Goal: Find contact information: Find contact information

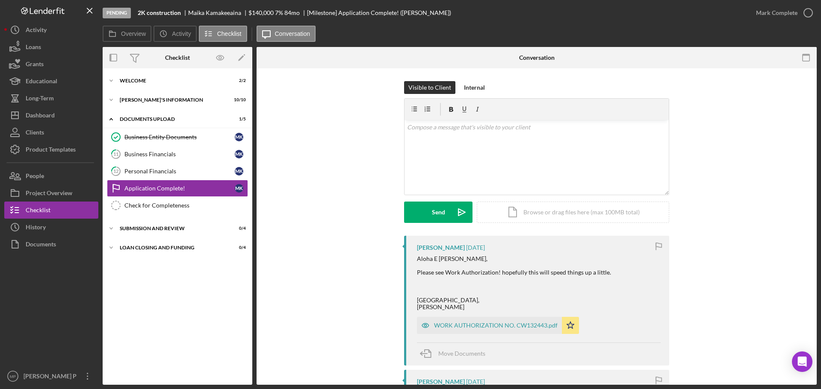
click at [71, 166] on div "Icon/History Activity Loans Grants Educational Long-Term Icon/Dashboard Dashboa…" at bounding box center [51, 203] width 94 height 364
click at [65, 177] on button "People" at bounding box center [51, 176] width 94 height 17
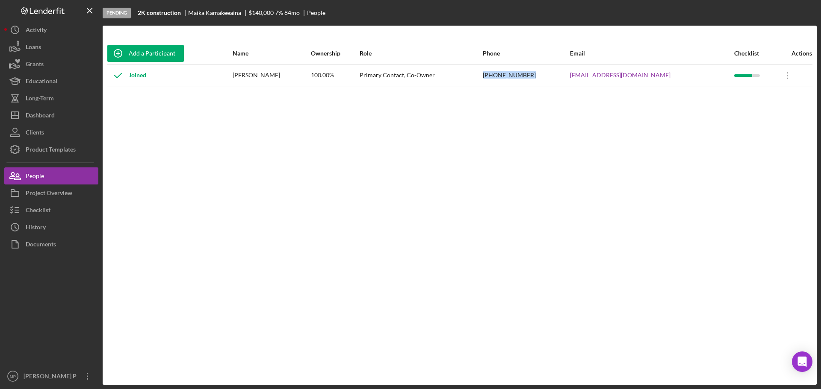
drag, startPoint x: 520, startPoint y: 76, endPoint x: 565, endPoint y: 79, distance: 44.5
click at [565, 79] on td "[PHONE_NUMBER]" at bounding box center [525, 75] width 87 height 23
copy div "[PHONE_NUMBER]"
click at [50, 207] on div "Checklist" at bounding box center [38, 211] width 25 height 19
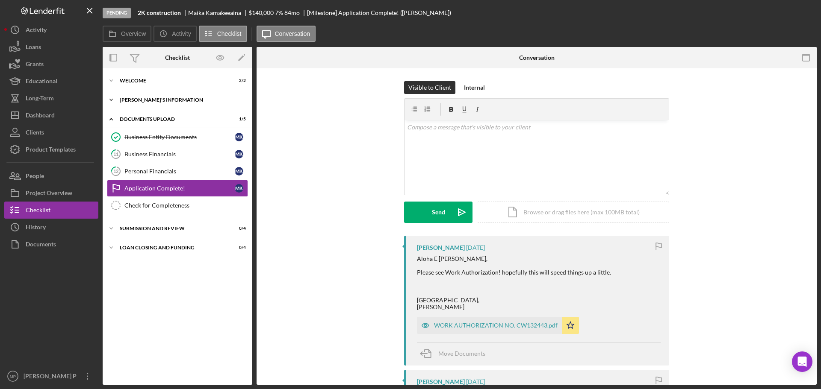
click at [141, 100] on div "[PERSON_NAME]'S INFORMATION" at bounding box center [181, 99] width 122 height 5
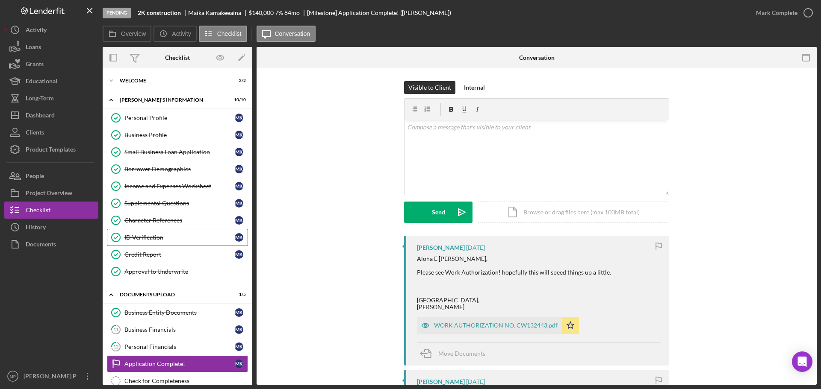
click at [162, 238] on div "ID Verification" at bounding box center [179, 237] width 110 height 7
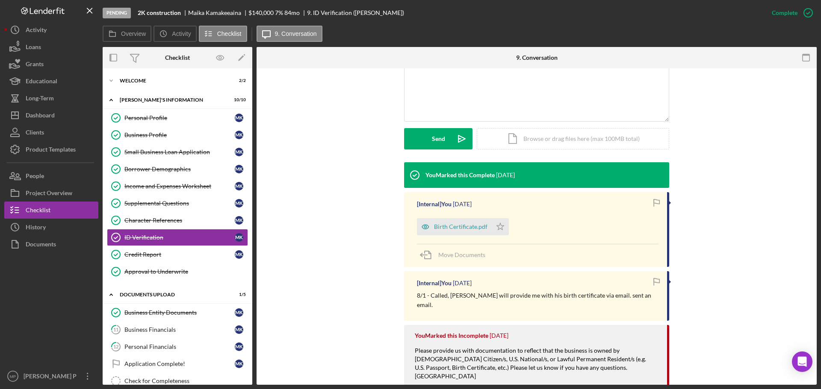
scroll to position [214, 0]
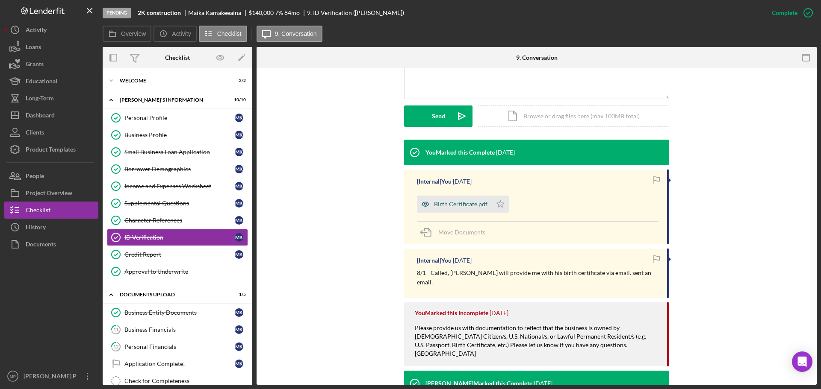
click at [467, 207] on div "Birth Certificate.pdf" at bounding box center [460, 204] width 53 height 7
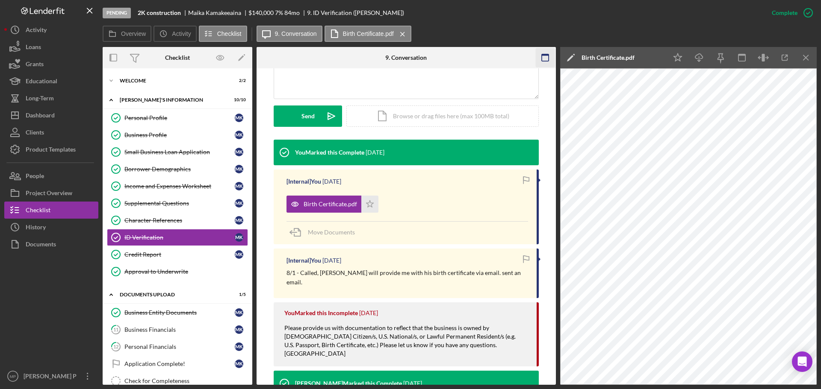
click at [803, 60] on icon "Icon/Menu Close" at bounding box center [805, 57] width 19 height 19
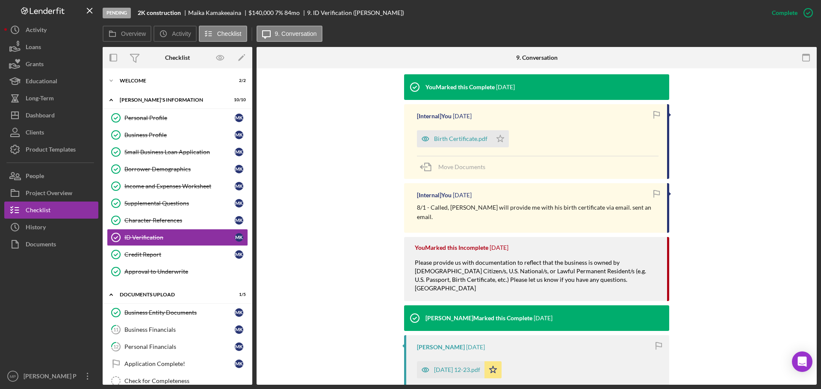
scroll to position [453, 0]
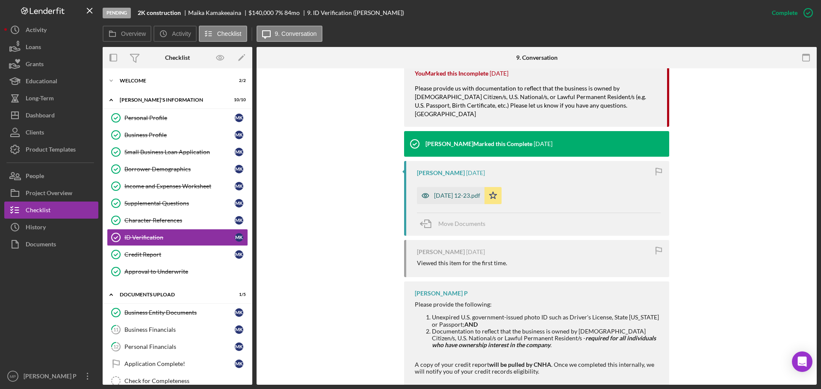
click at [468, 192] on div "[DATE] 12-23.pdf" at bounding box center [457, 195] width 46 height 7
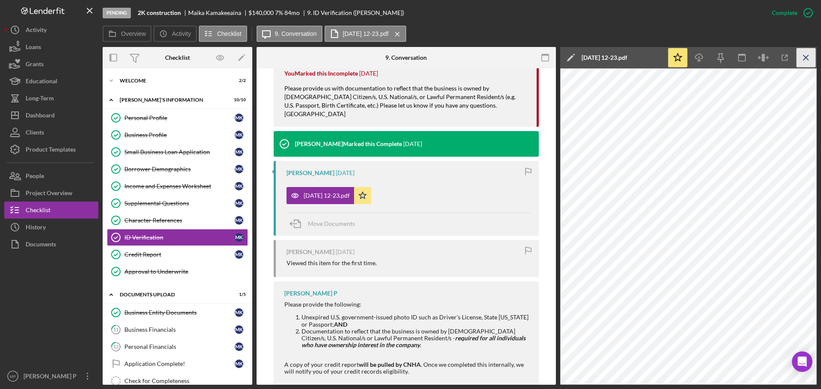
click at [803, 60] on line "button" at bounding box center [805, 57] width 5 height 5
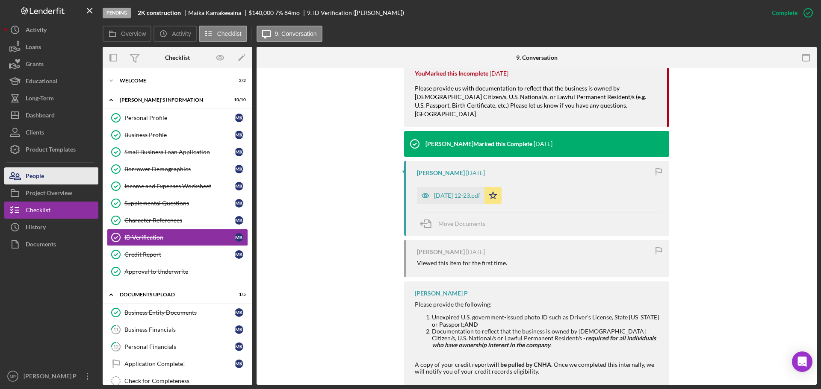
click at [48, 180] on button "People" at bounding box center [51, 176] width 94 height 17
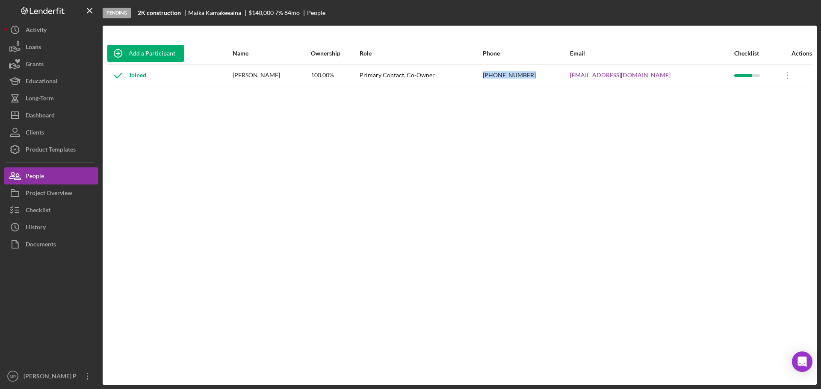
drag, startPoint x: 564, startPoint y: 74, endPoint x: 517, endPoint y: 86, distance: 48.6
click at [518, 79] on tr "Joined [PERSON_NAME] 100.00% Primary Contact, Co-Owner [PHONE_NUMBER] [EMAIL_AD…" at bounding box center [459, 75] width 705 height 23
copy tr "[PHONE_NUMBER]"
